Goal: Check status

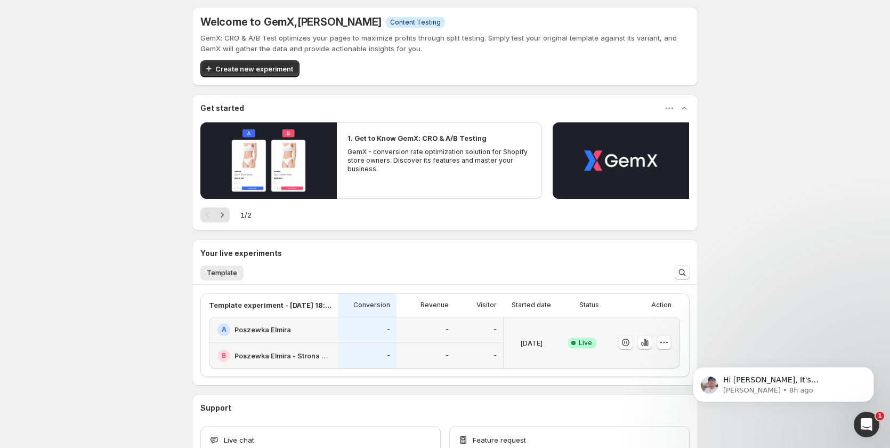
scroll to position [144, 0]
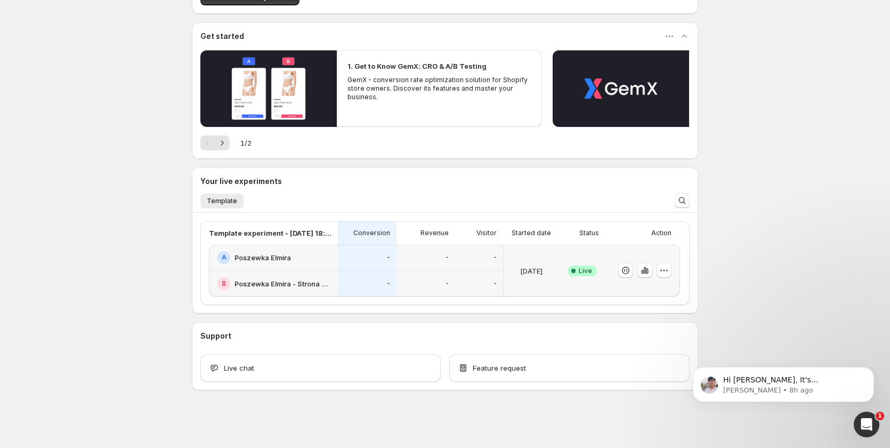
click at [497, 279] on p "-" at bounding box center [495, 283] width 3 height 9
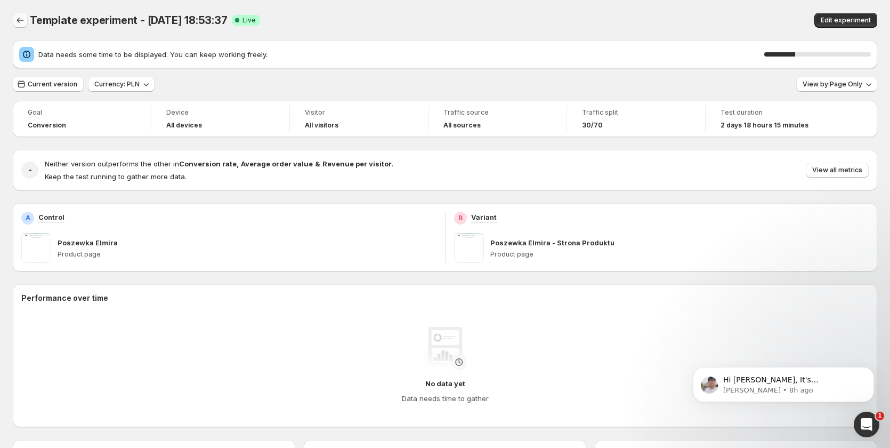
click at [24, 20] on icon "Back" at bounding box center [20, 20] width 11 height 11
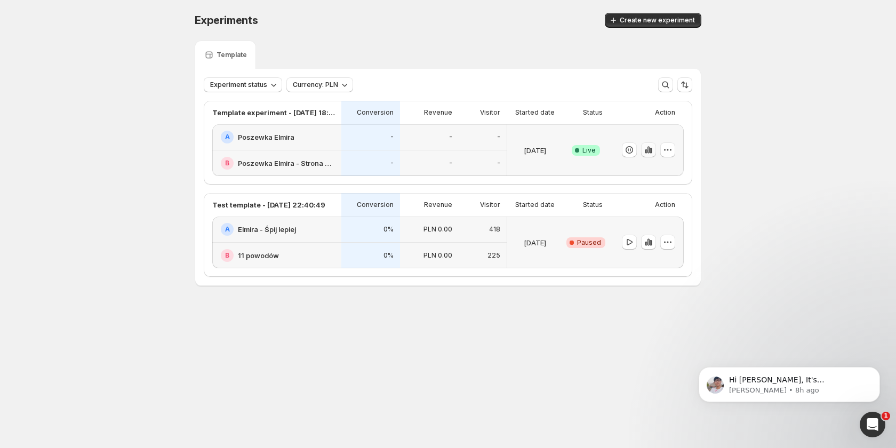
click at [649, 151] on icon "button" at bounding box center [648, 150] width 2 height 7
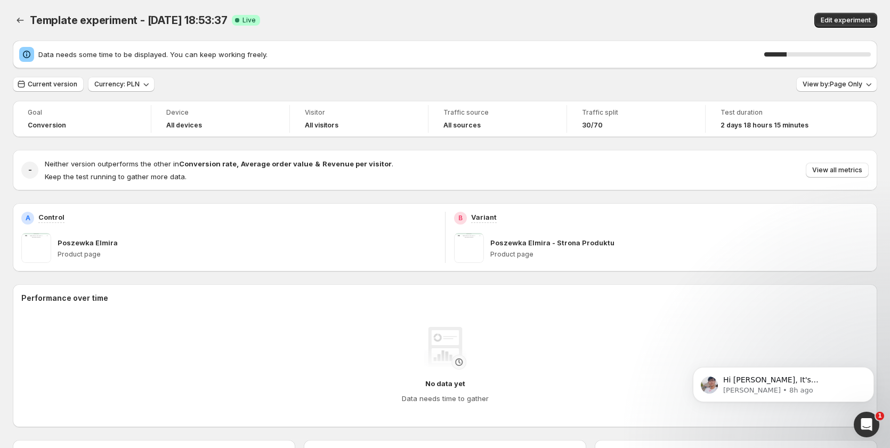
drag, startPoint x: 819, startPoint y: 357, endPoint x: 734, endPoint y: 7, distance: 359.5
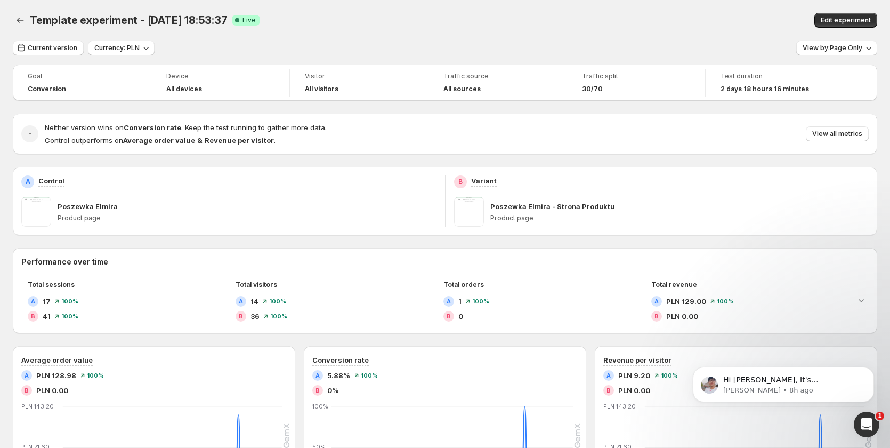
drag, startPoint x: 73, startPoint y: 50, endPoint x: 618, endPoint y: 37, distance: 546.1
click at [604, 36] on div "Template experiment - [DATE] 18:53:37. This page is ready Template experiment -…" at bounding box center [445, 407] width 890 height 814
click at [816, 51] on span "View by: Page Only" at bounding box center [833, 48] width 60 height 9
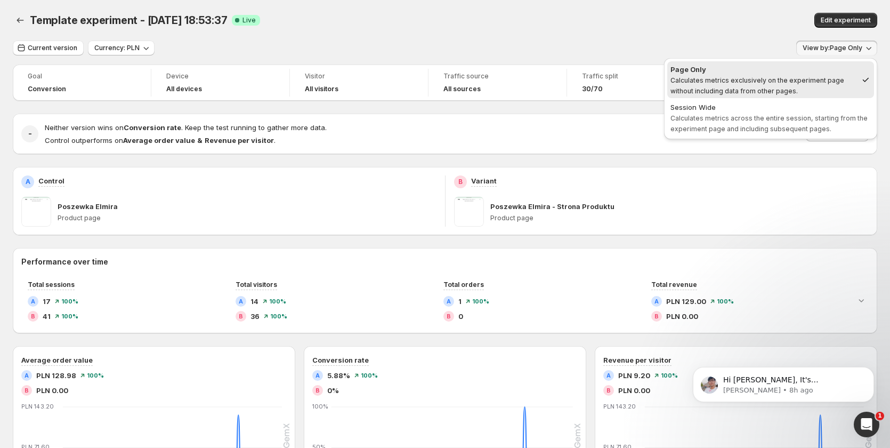
click at [817, 47] on span "View by: Page Only" at bounding box center [833, 48] width 60 height 9
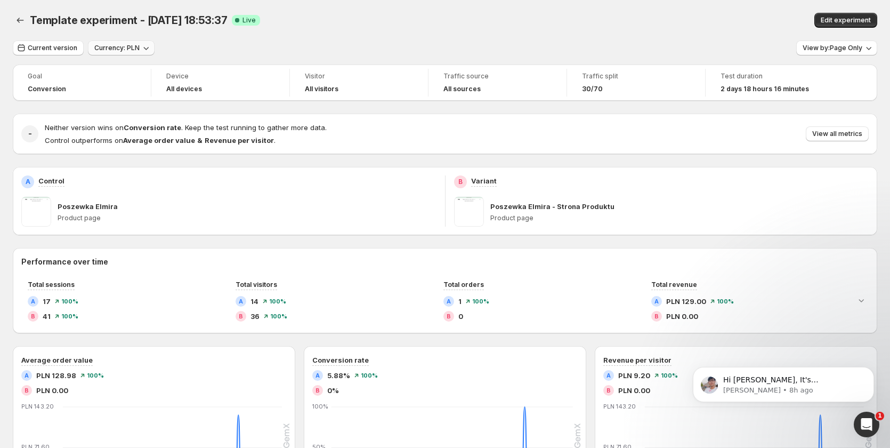
click at [110, 47] on span "Currency: PLN" at bounding box center [116, 48] width 45 height 9
click at [39, 48] on span "Current version" at bounding box center [53, 48] width 50 height 9
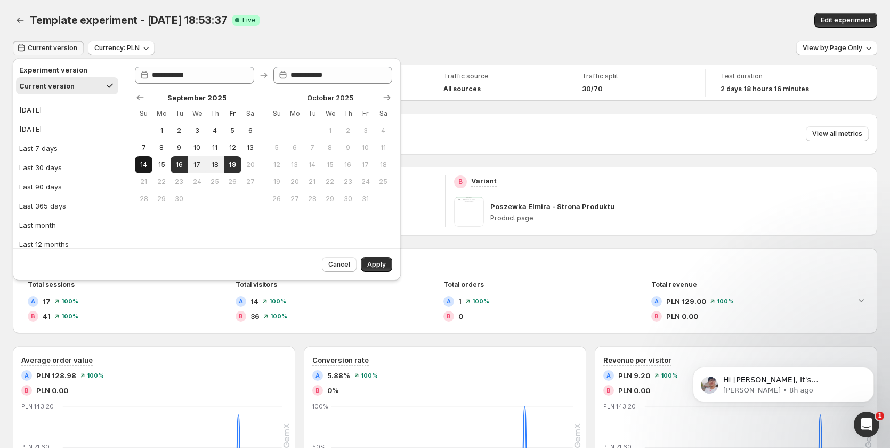
click at [152, 164] on tr "14 15 16 17 18 19 20" at bounding box center [197, 164] width 125 height 17
click at [151, 160] on button "14" at bounding box center [144, 164] width 18 height 17
type input "**********"
click at [232, 164] on span "19" at bounding box center [232, 164] width 9 height 9
type input "**********"
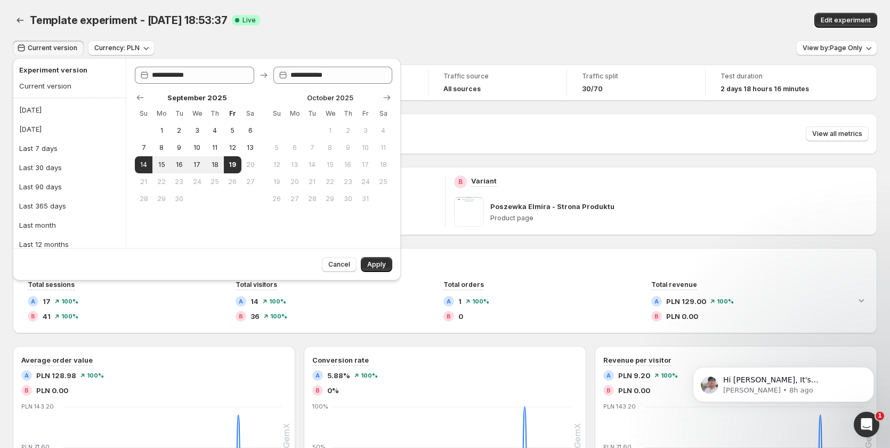
click at [380, 265] on span "Apply" at bounding box center [376, 264] width 19 height 9
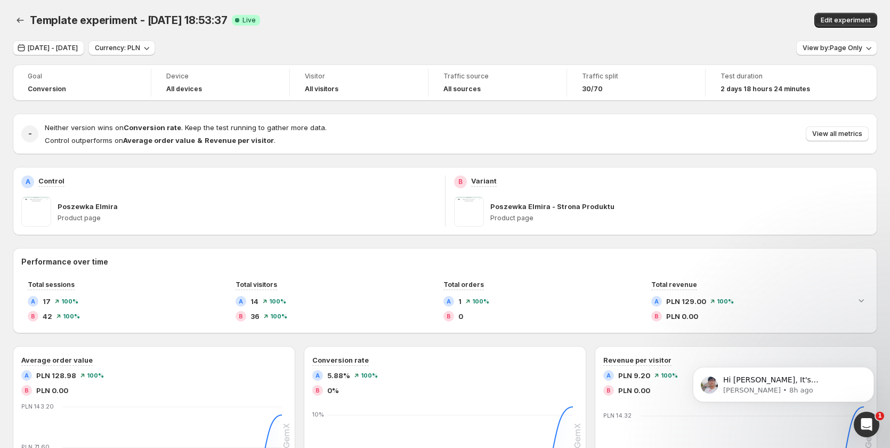
drag, startPoint x: 807, startPoint y: 335, endPoint x: 659, endPoint y: 146, distance: 240.5
